Goal: Information Seeking & Learning: Learn about a topic

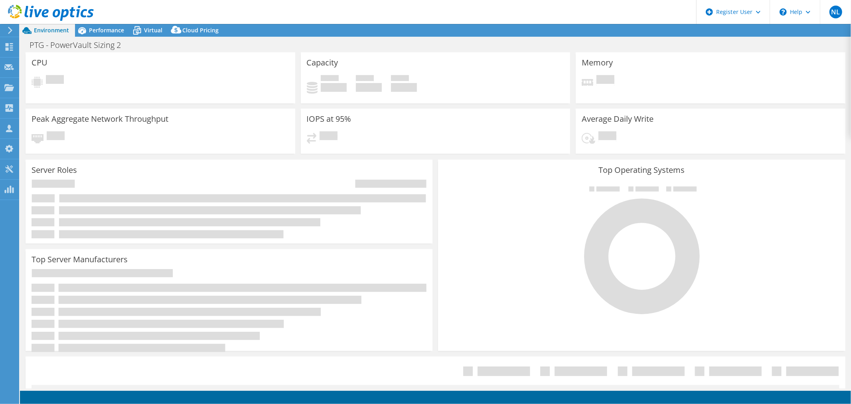
select select "USD"
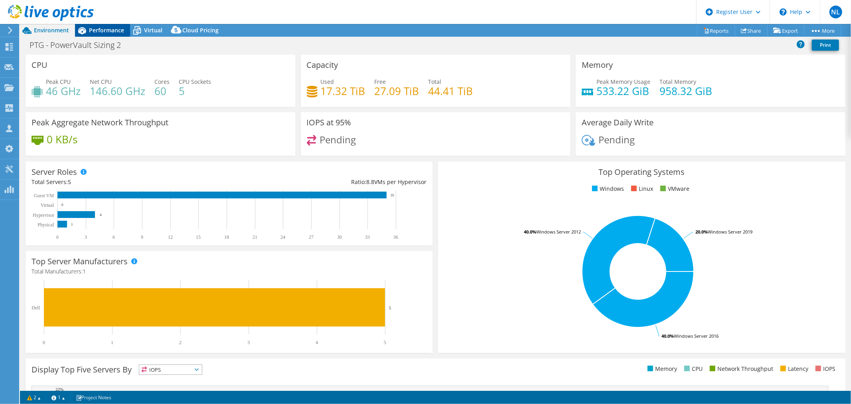
click at [99, 24] on div "Performance" at bounding box center [102, 30] width 55 height 13
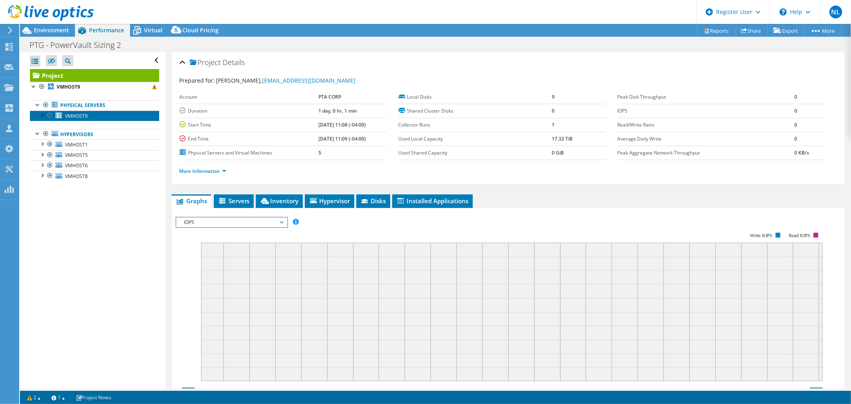
click at [90, 115] on link "VMHOST9" at bounding box center [94, 116] width 129 height 10
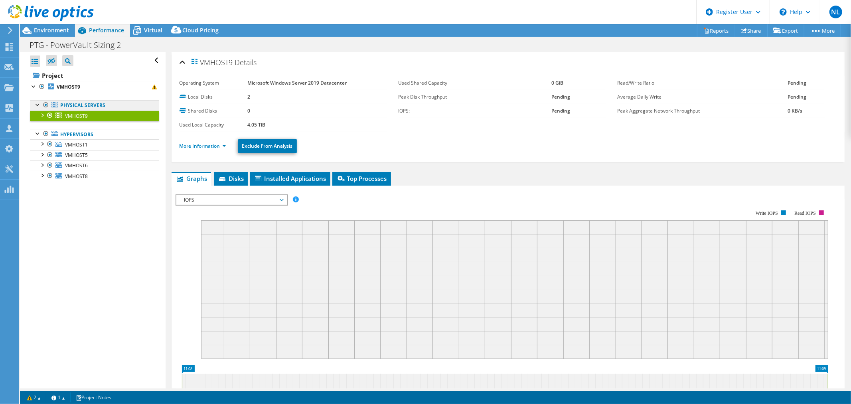
click at [91, 104] on link "Physical Servers" at bounding box center [94, 105] width 129 height 10
click at [145, 32] on span "Virtual" at bounding box center [153, 30] width 18 height 8
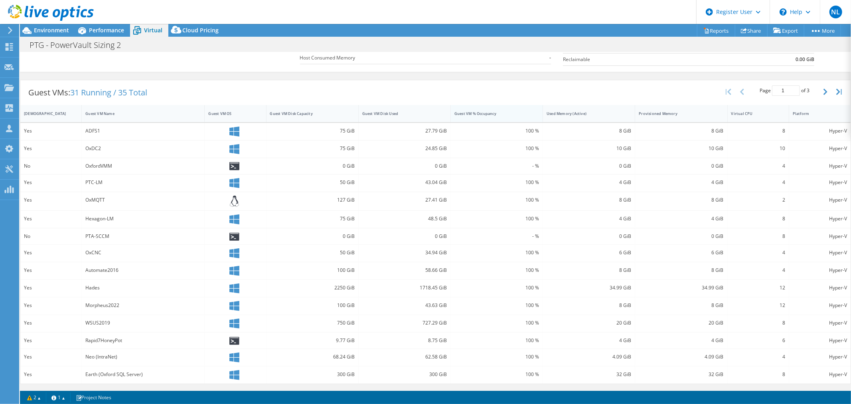
scroll to position [130, 0]
click at [477, 112] on div "Guest VM % Occupancy" at bounding box center [491, 113] width 75 height 5
click at [421, 113] on div "Guest VM Disk Used" at bounding box center [399, 113] width 75 height 5
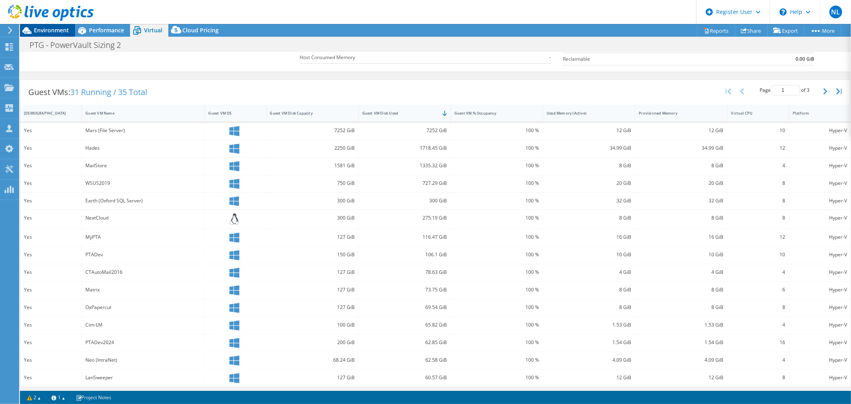
click at [55, 30] on span "Environment" at bounding box center [51, 30] width 35 height 8
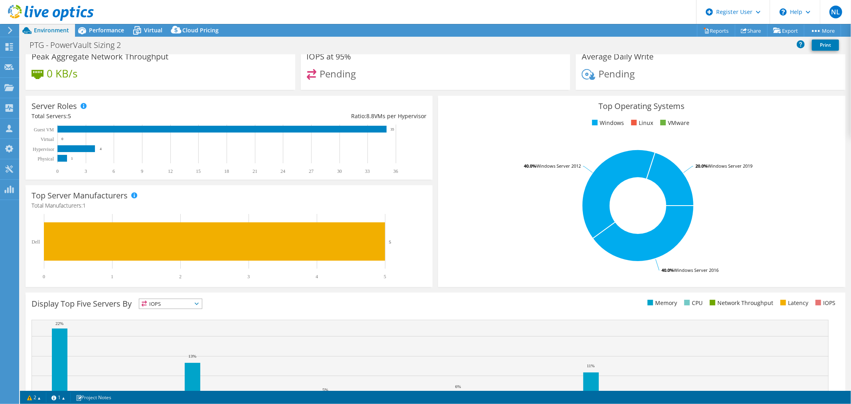
scroll to position [0, 0]
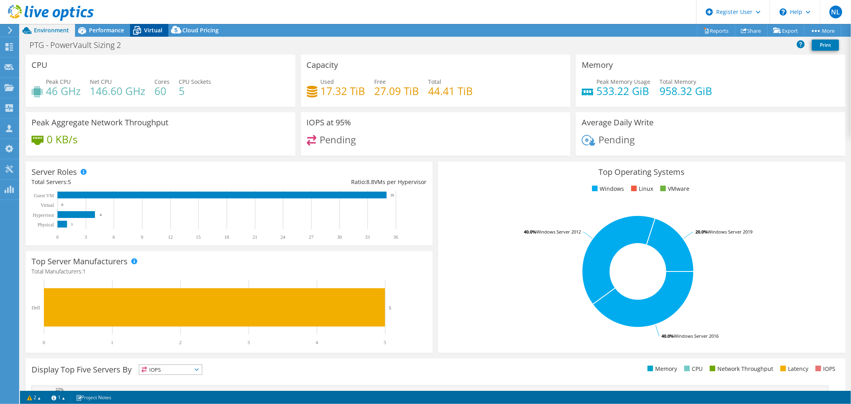
click at [138, 27] on icon at bounding box center [137, 31] width 14 height 14
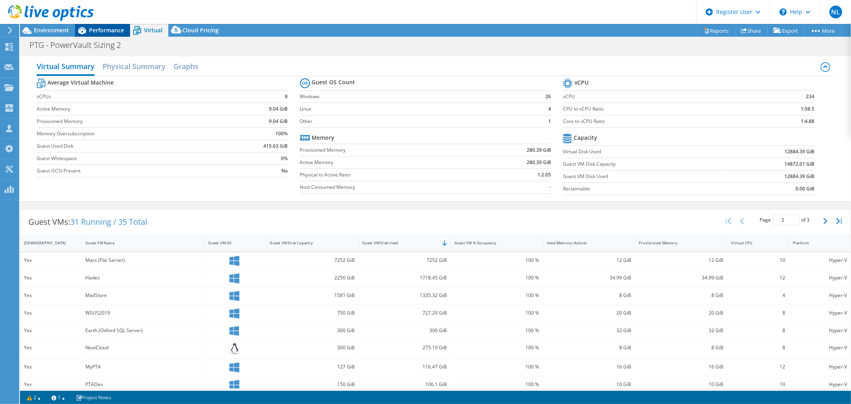
click at [107, 30] on span "Performance" at bounding box center [106, 30] width 35 height 8
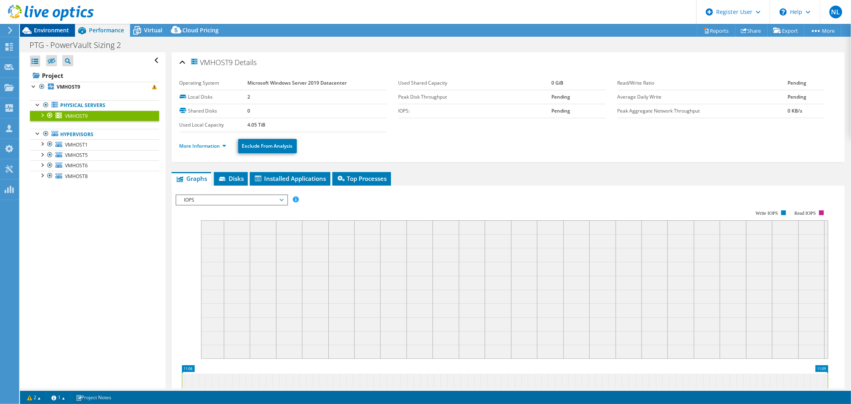
click at [70, 28] on div "Environment" at bounding box center [47, 30] width 55 height 13
